Goal: Check status

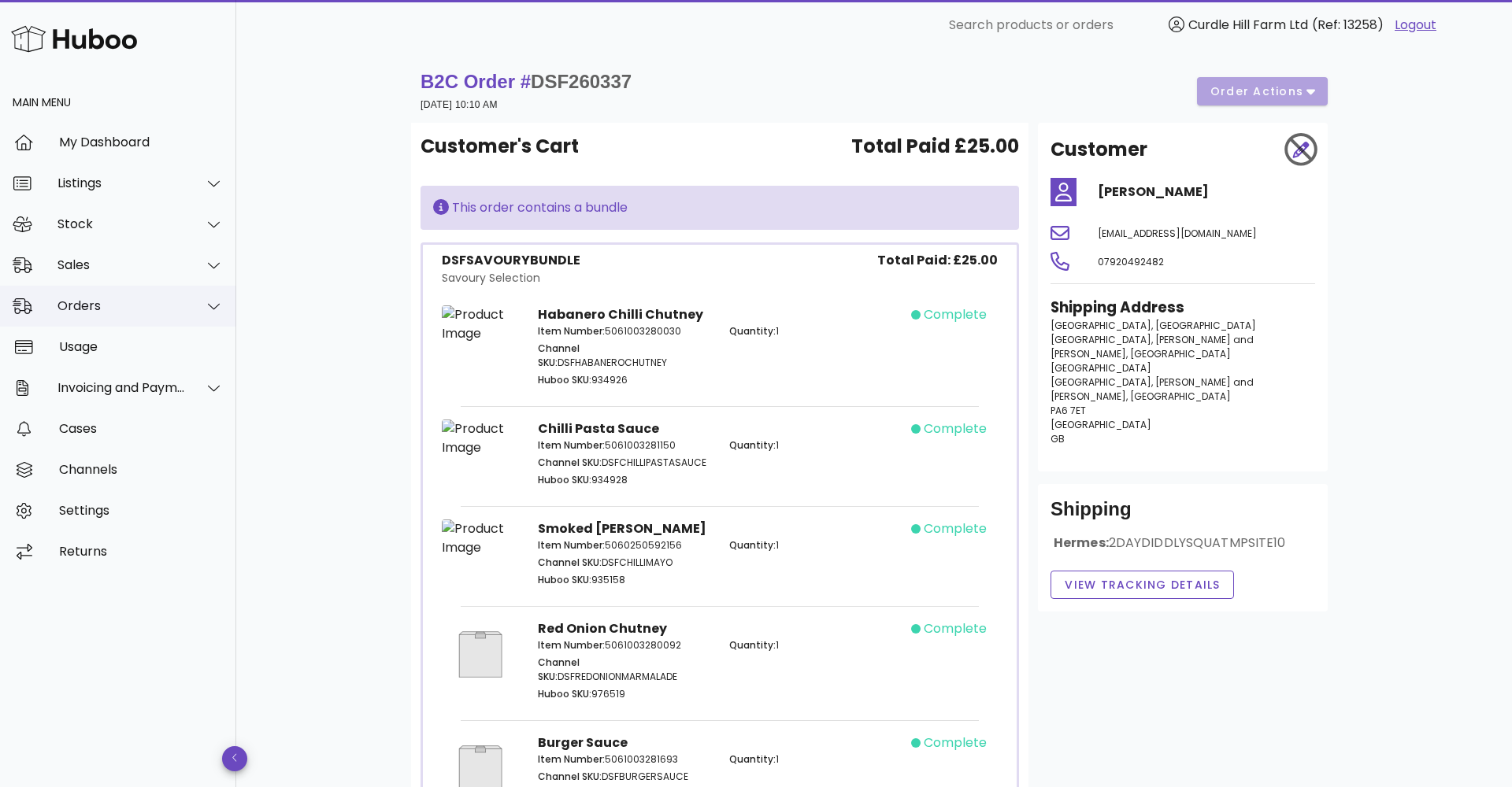
click at [76, 298] on div "Orders" at bounding box center [121, 305] width 129 height 15
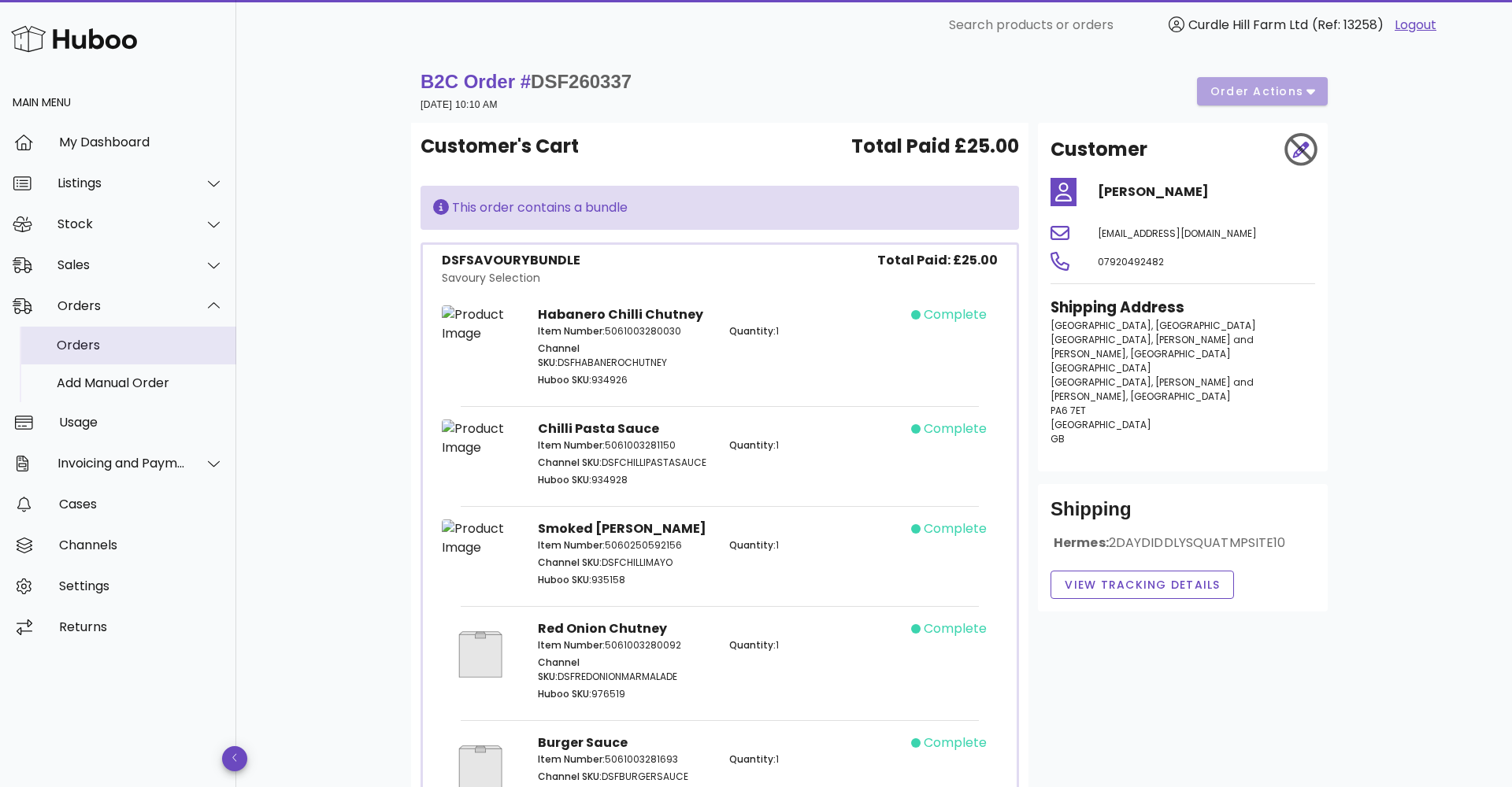
click at [80, 334] on div "Orders" at bounding box center [141, 345] width 167 height 34
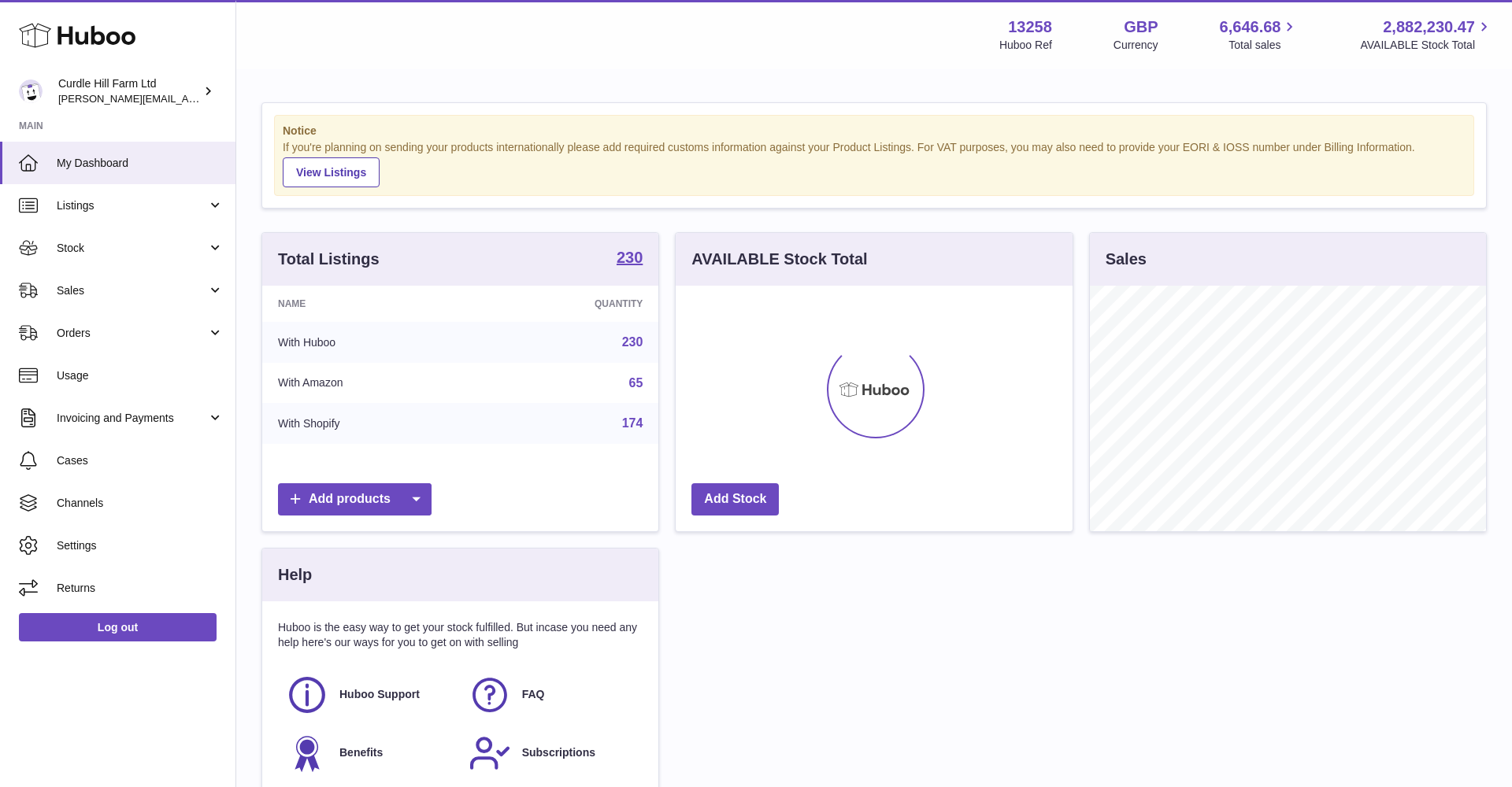
scroll to position [246, 397]
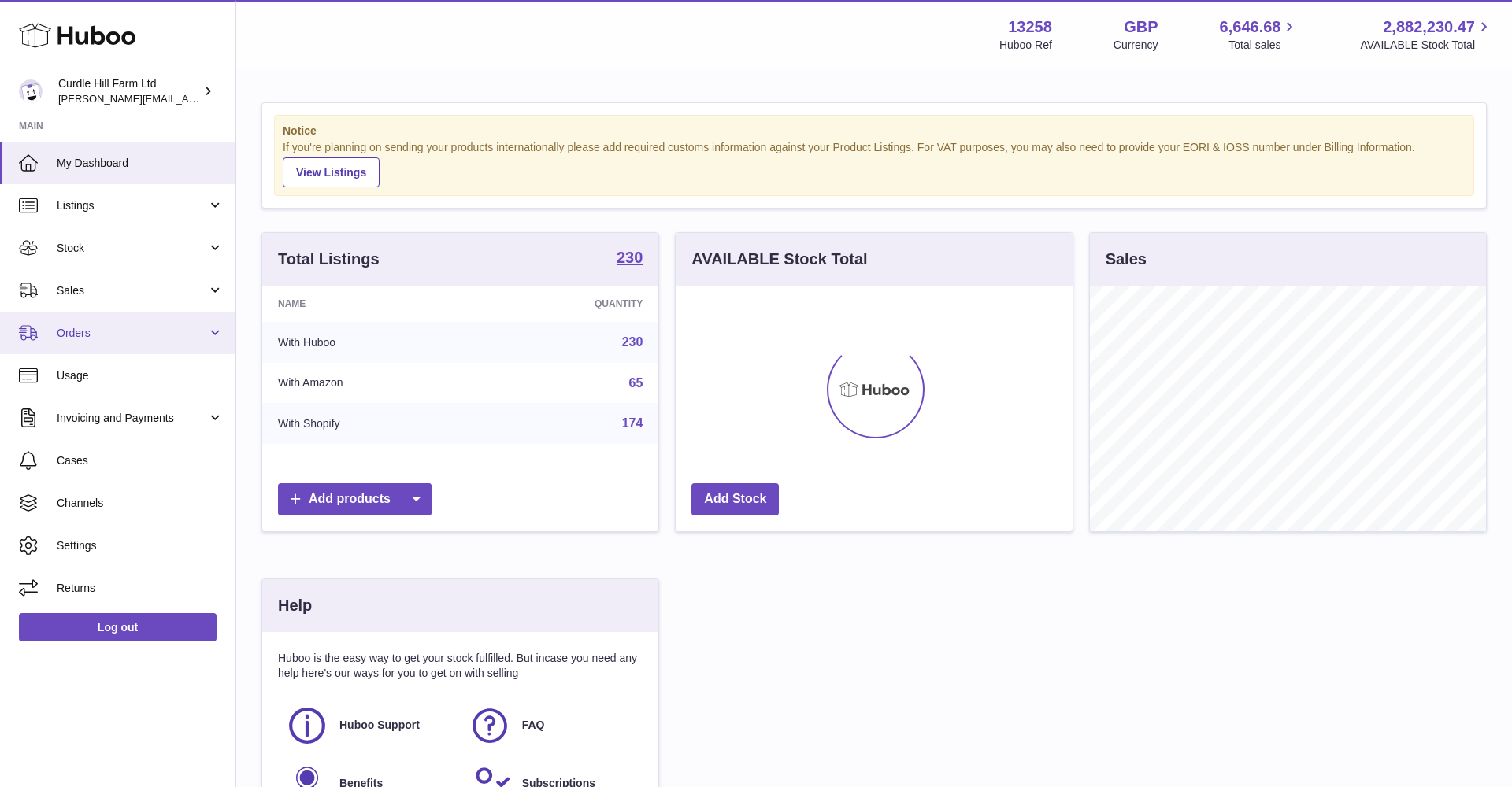
click at [92, 330] on span "Orders" at bounding box center [132, 333] width 150 height 15
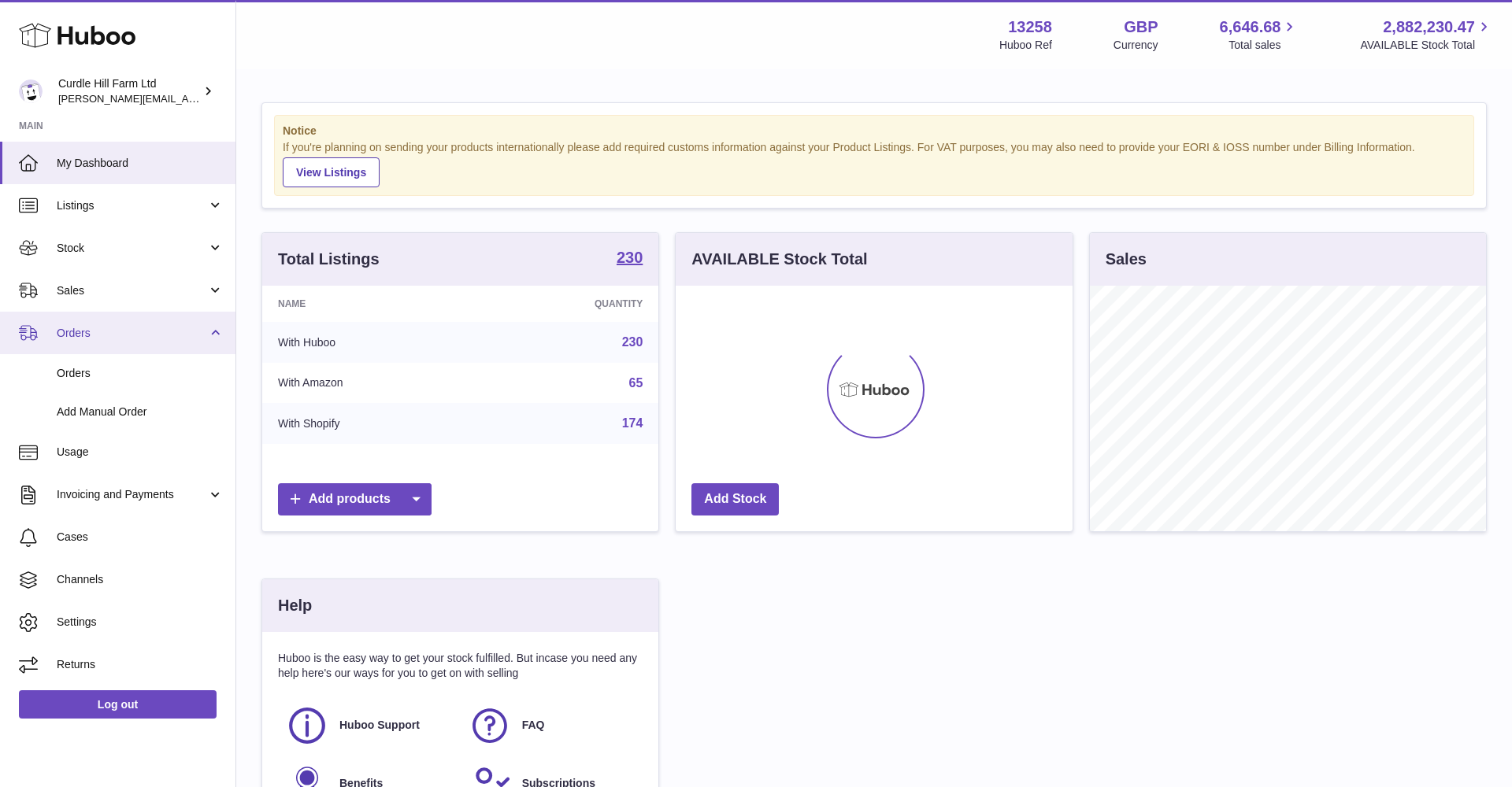
click at [88, 334] on span "Orders" at bounding box center [132, 333] width 150 height 15
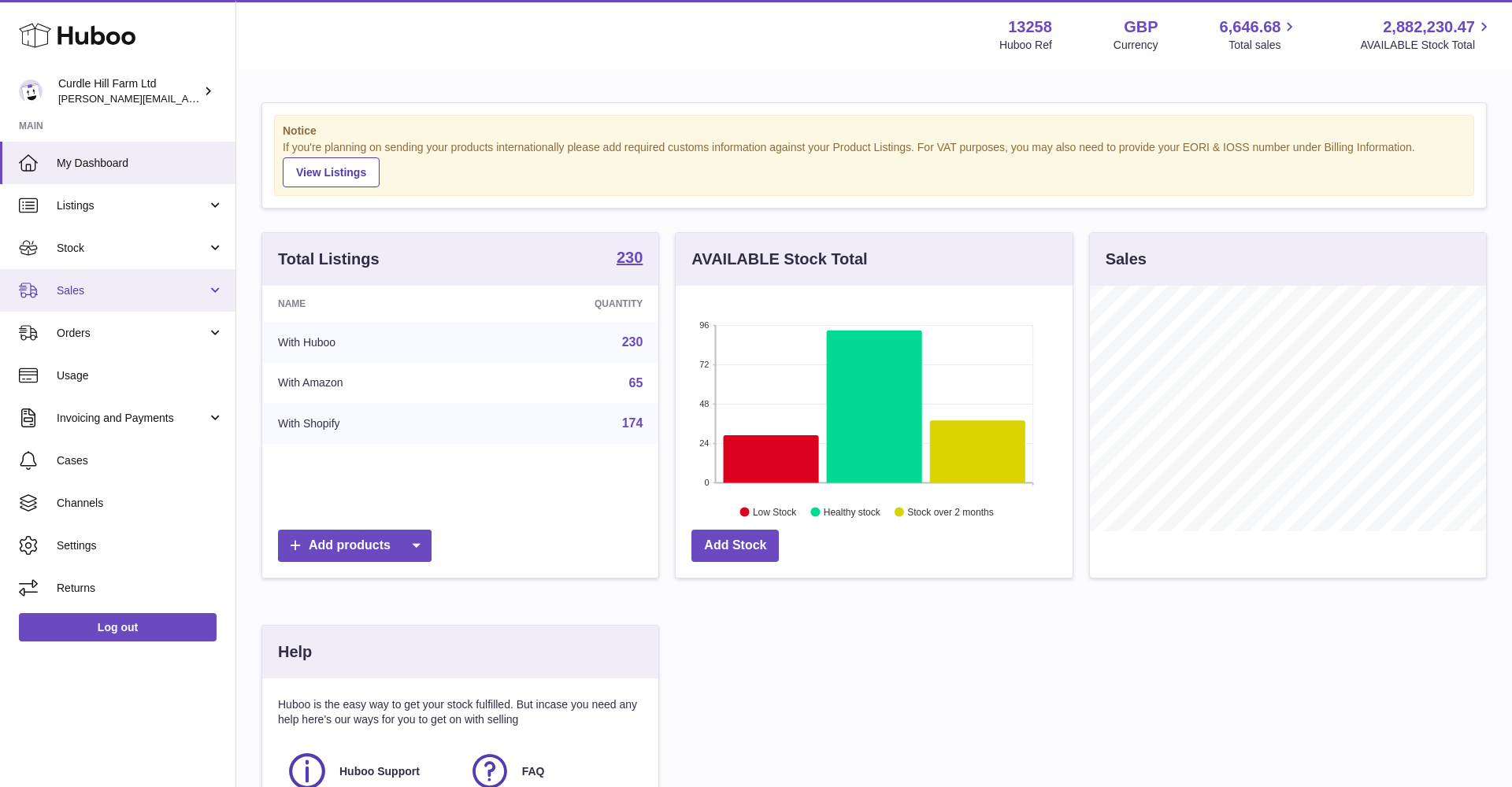
click at [90, 296] on link "Sales" at bounding box center [117, 290] width 236 height 43
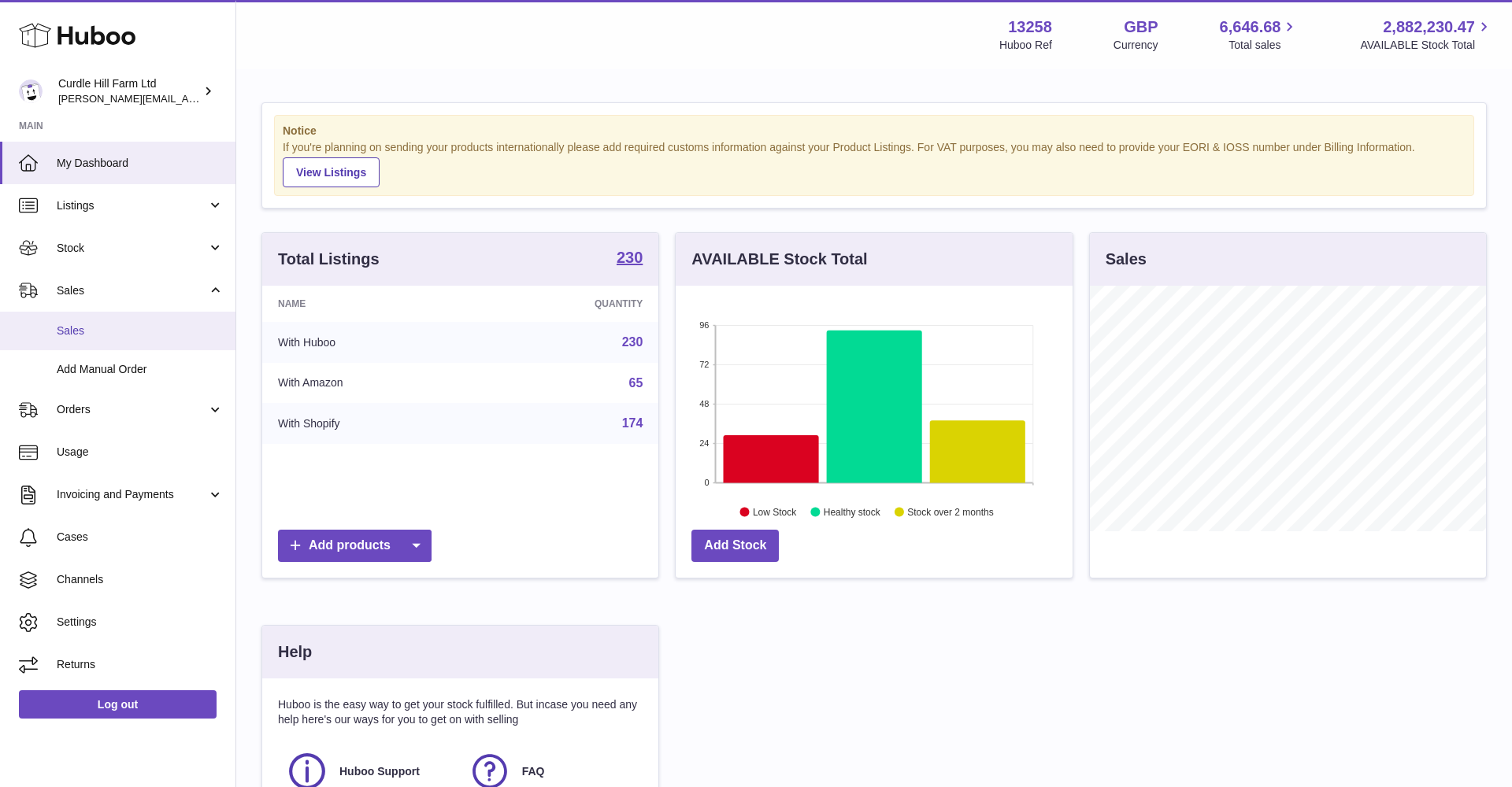
click at [86, 330] on span "Sales" at bounding box center [141, 330] width 167 height 15
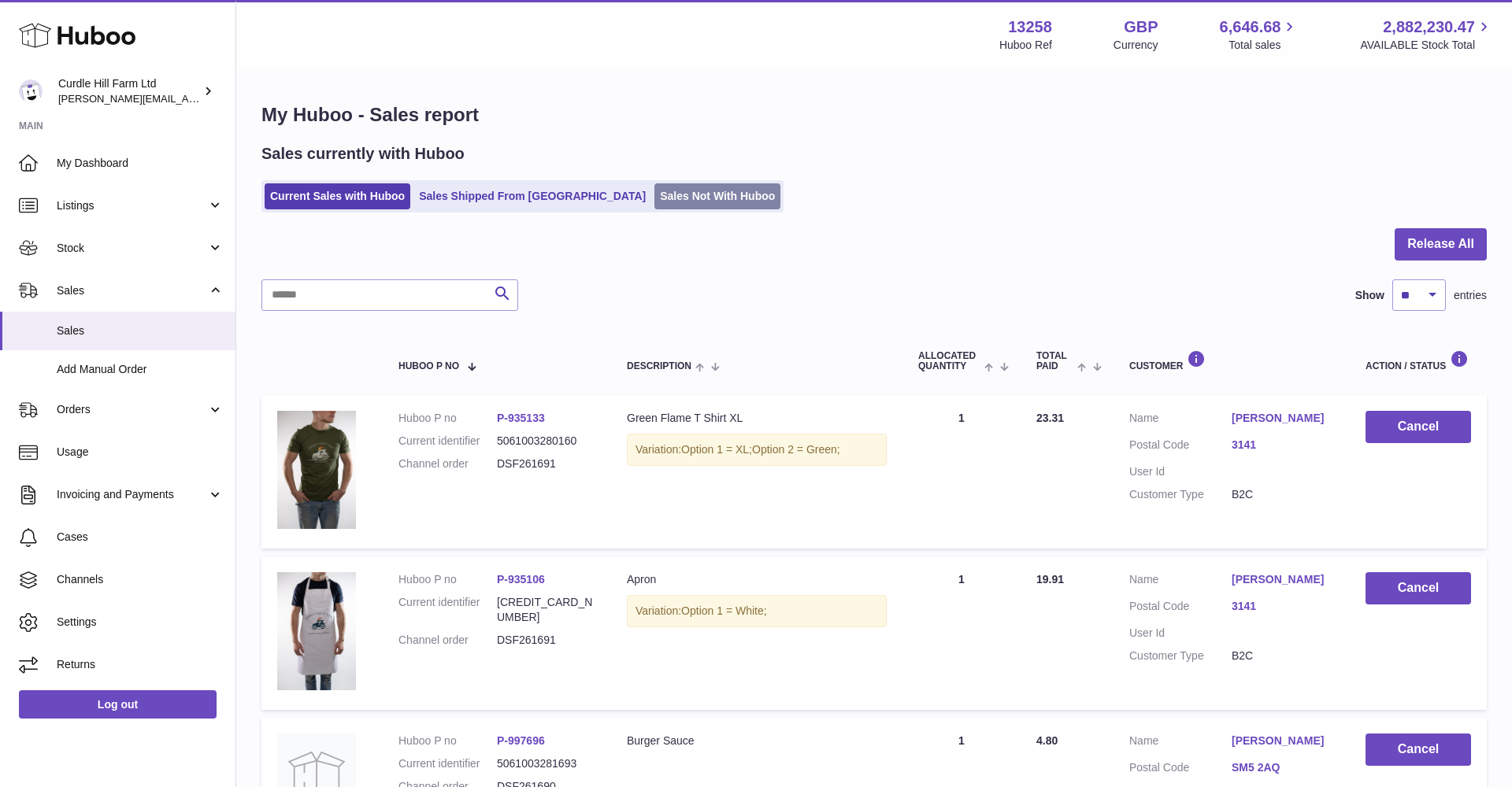
click at [655, 198] on link "Sales Not With Huboo" at bounding box center [717, 196] width 126 height 26
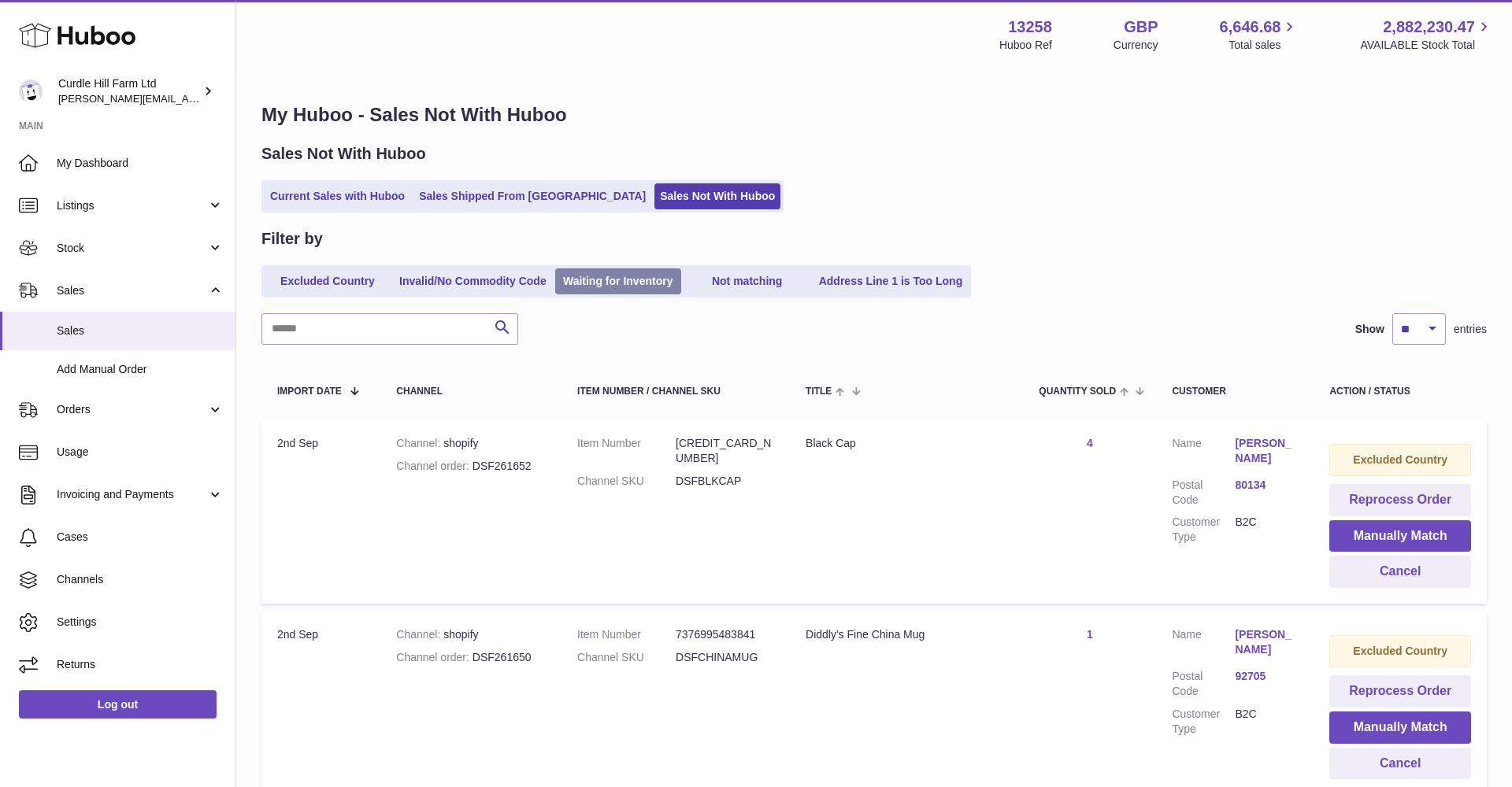
click at [627, 277] on link "Waiting for Inventory" at bounding box center [618, 281] width 126 height 26
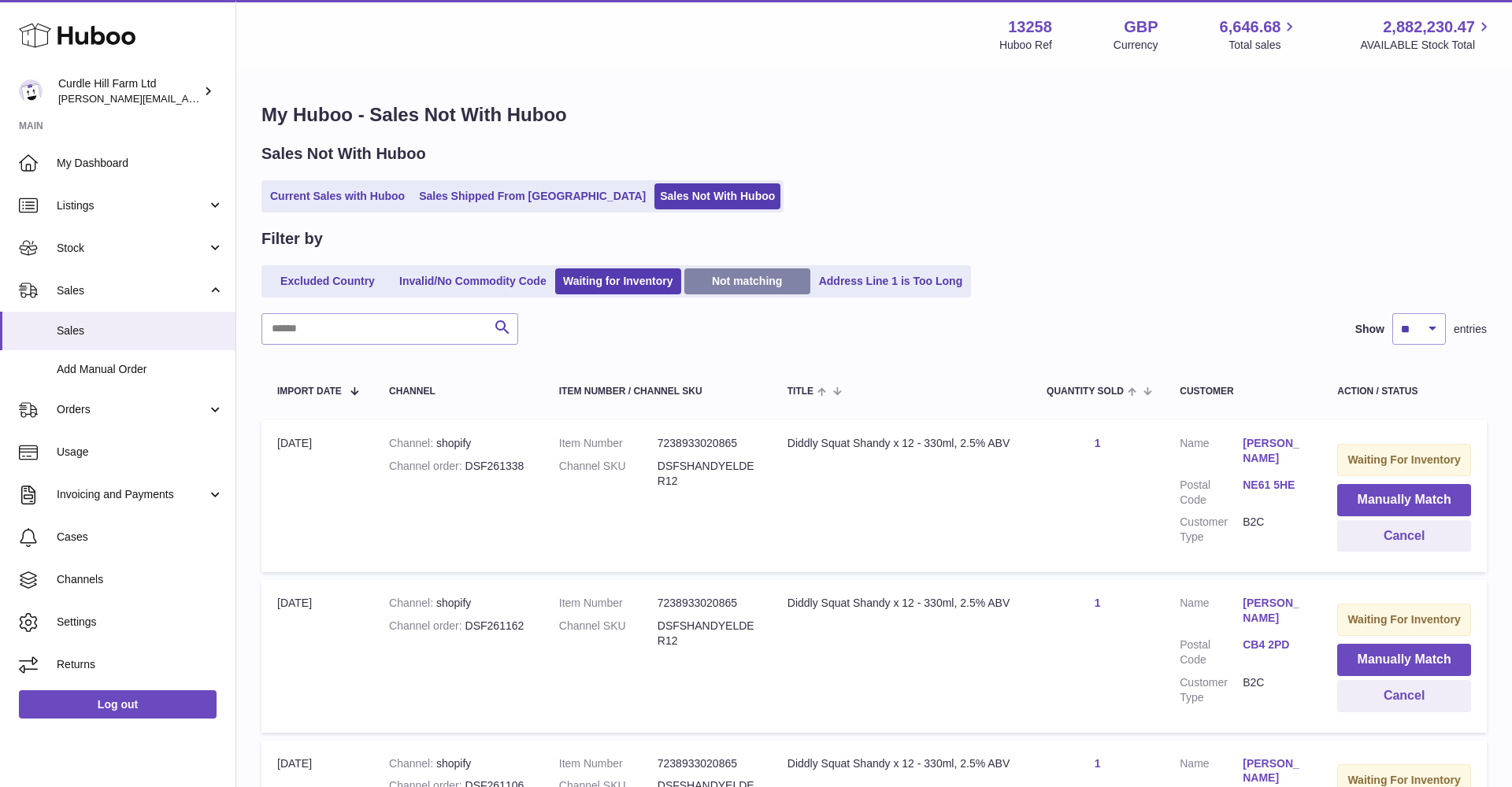
click at [741, 279] on link "Not matching" at bounding box center [747, 281] width 126 height 26
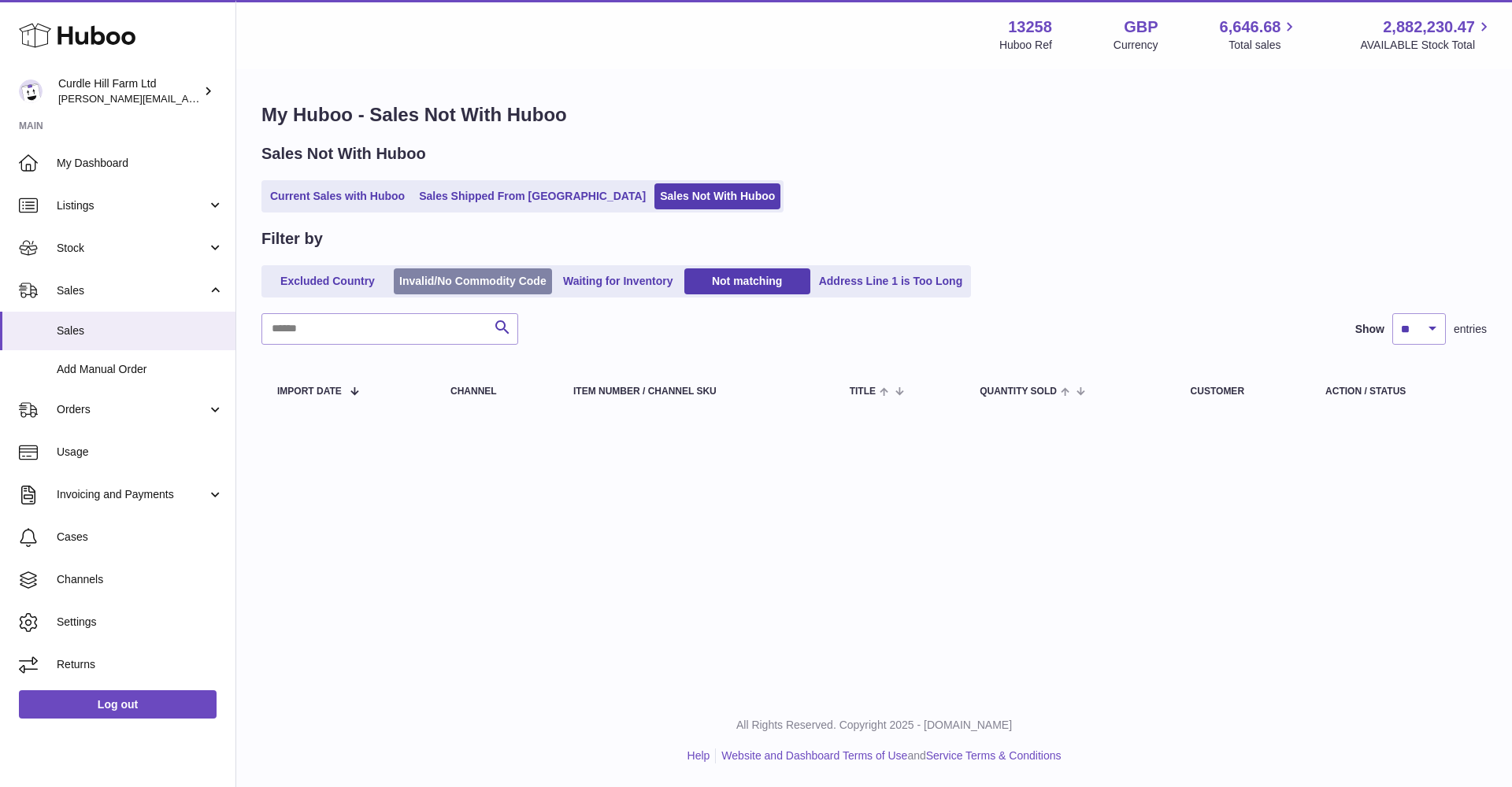
click at [421, 278] on link "Invalid/No Commodity Code" at bounding box center [473, 281] width 158 height 26
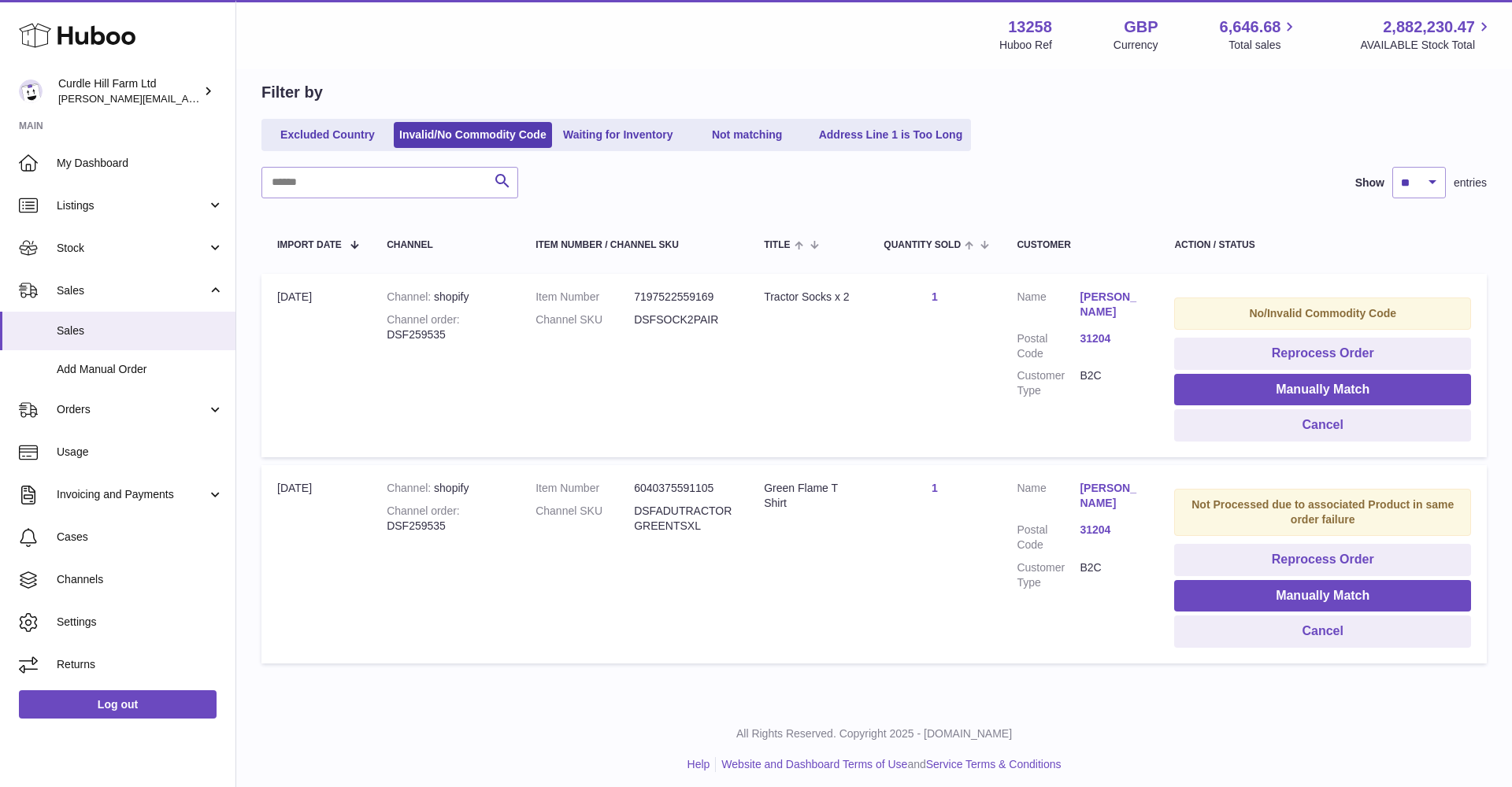
scroll to position [146, 0]
click at [331, 131] on link "Excluded Country" at bounding box center [327, 136] width 126 height 26
